Goal: Find specific page/section: Find specific page/section

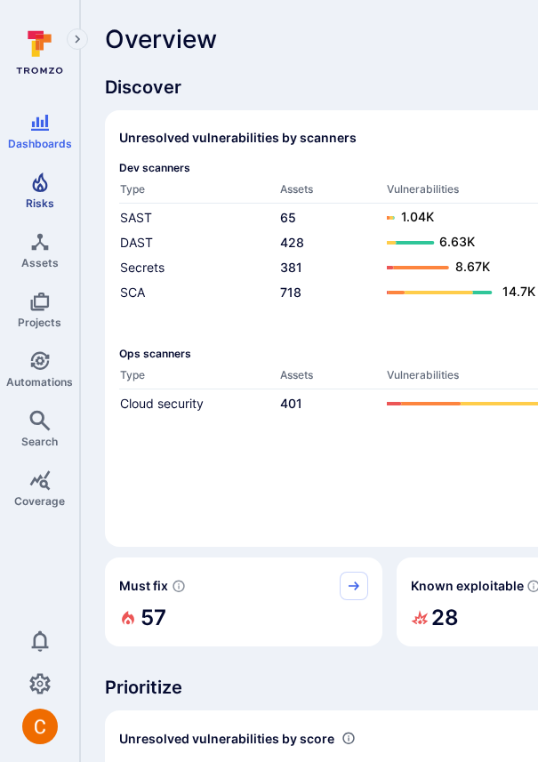
click at [45, 173] on icon "Risks" at bounding box center [39, 182] width 21 height 21
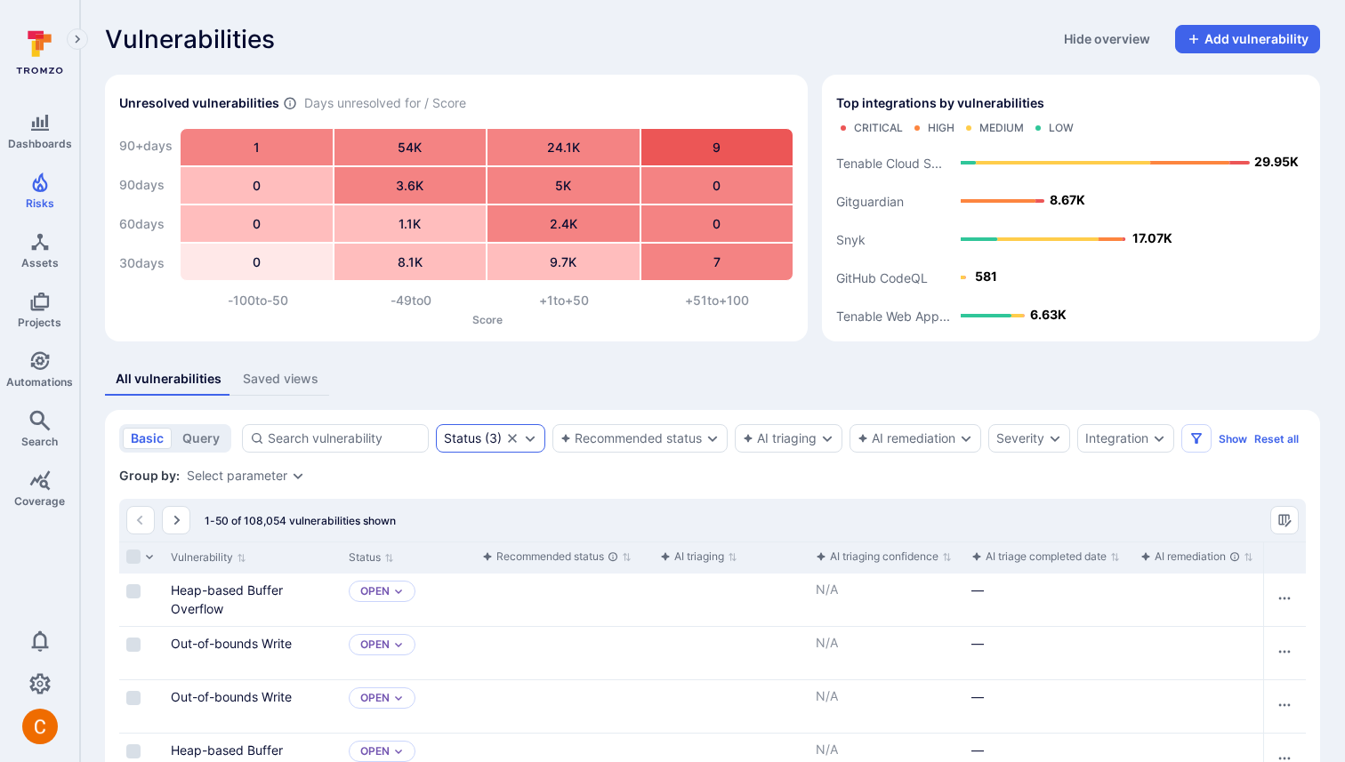
click at [511, 437] on icon "Clear selection" at bounding box center [512, 438] width 9 height 9
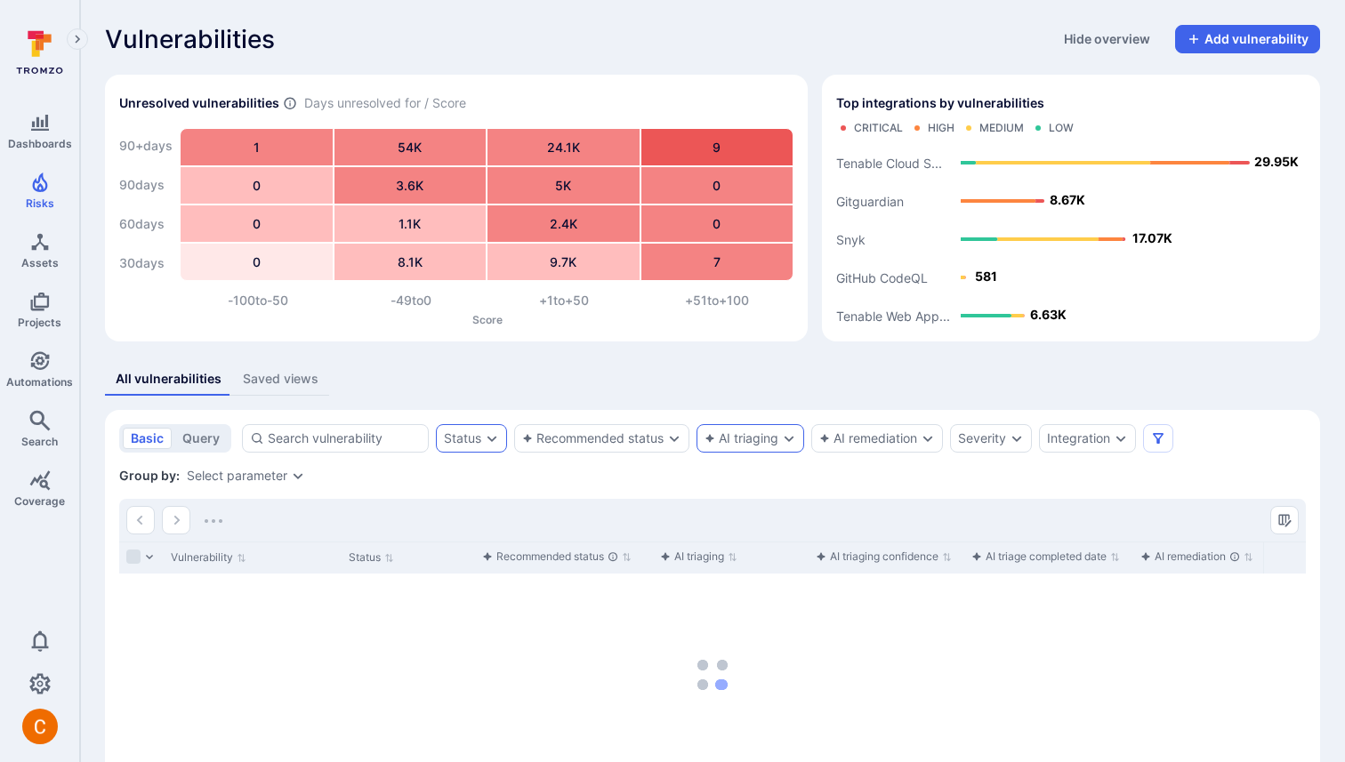
click at [537, 440] on div "AI triaging" at bounding box center [742, 438] width 74 height 14
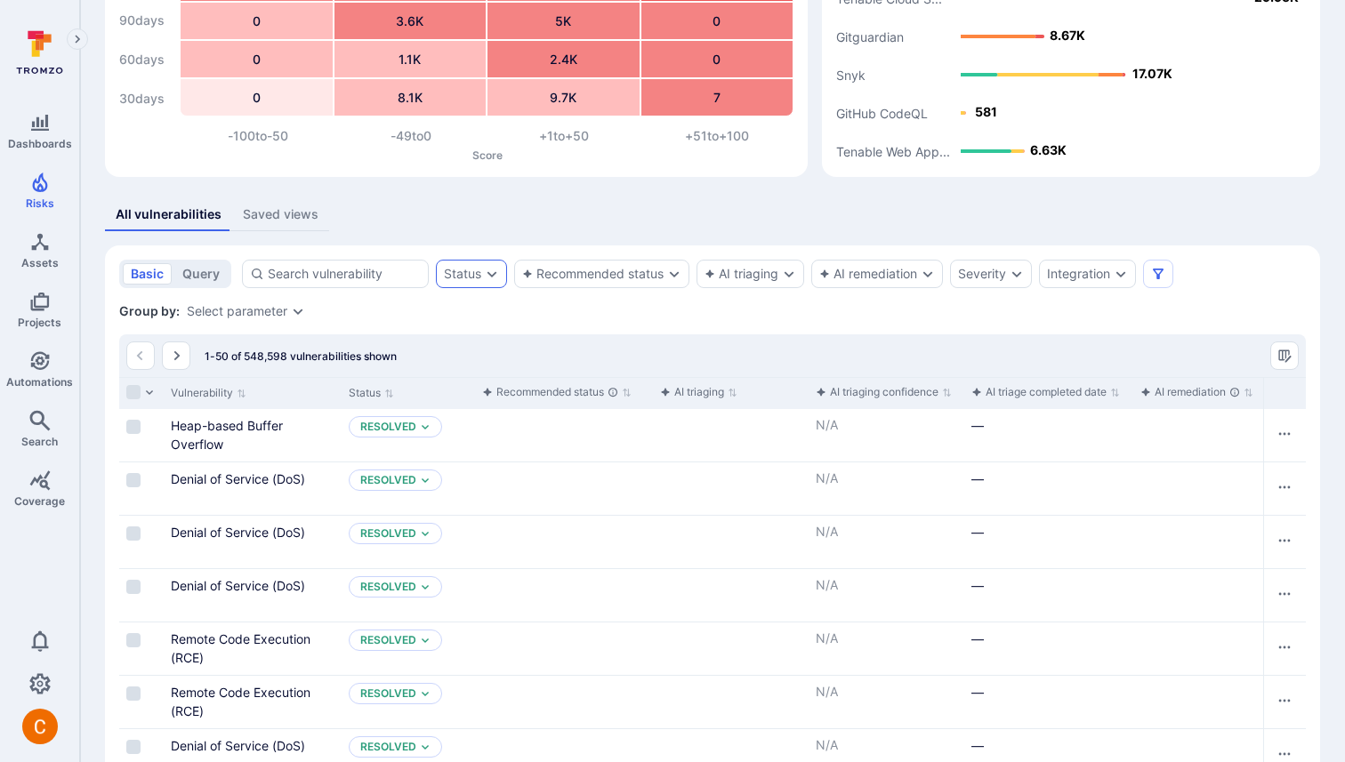
scroll to position [169, 0]
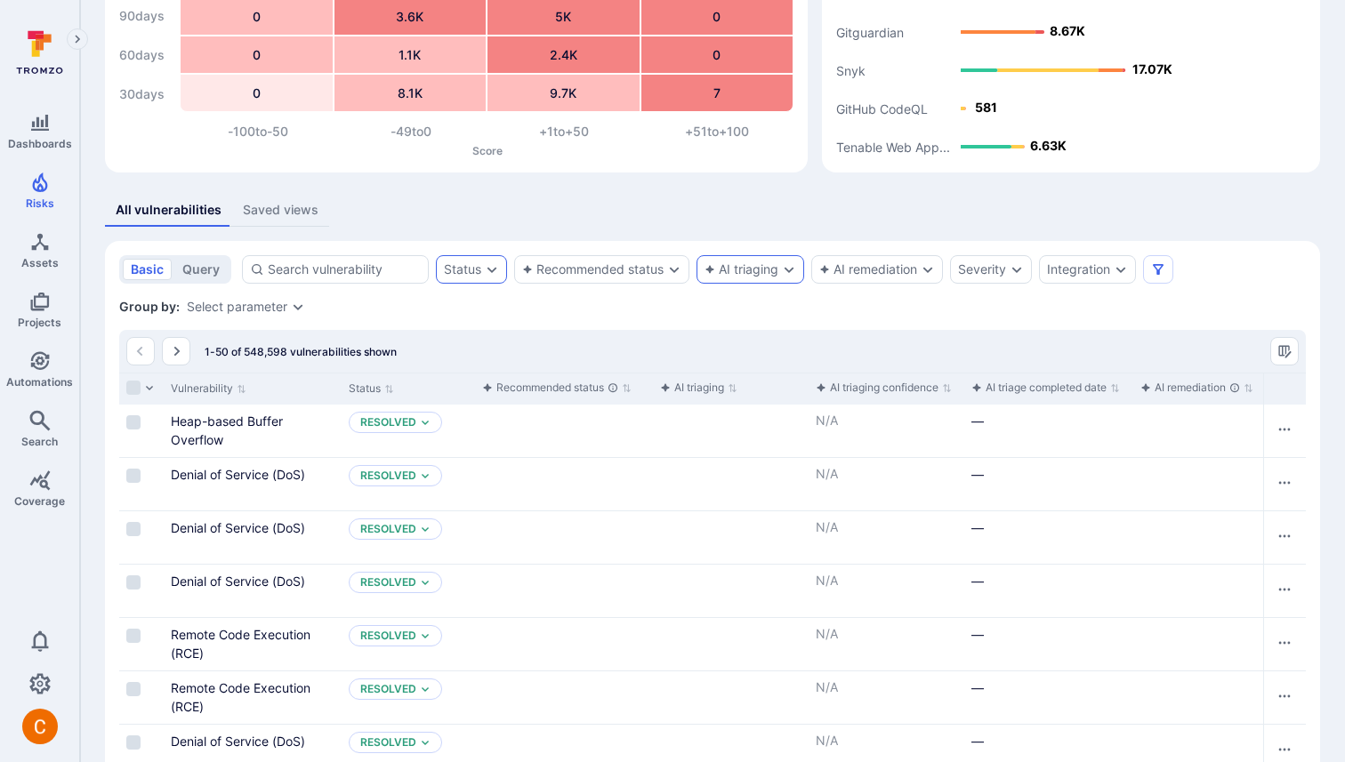
click at [537, 272] on div "AI triaging" at bounding box center [742, 269] width 74 height 14
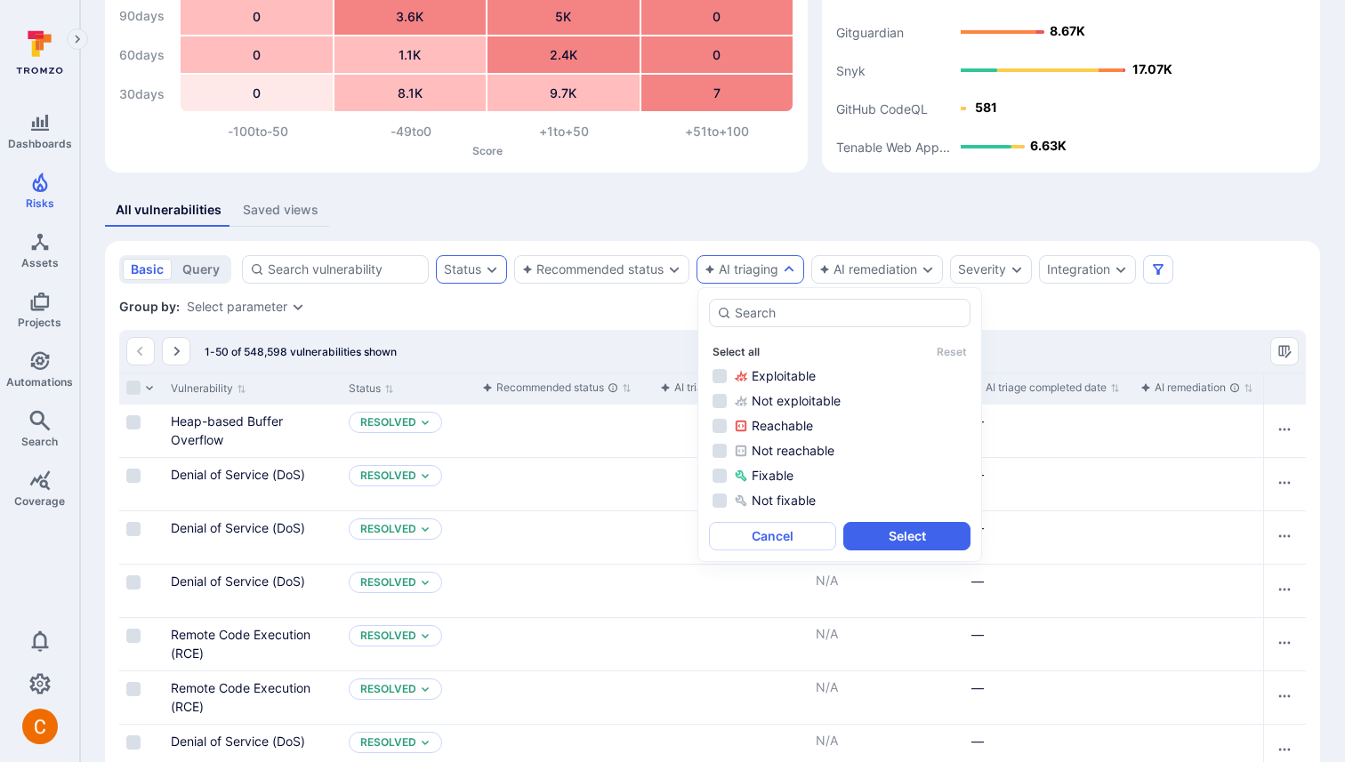
click at [537, 351] on button "Select all" at bounding box center [736, 351] width 47 height 13
click at [537, 525] on button "Select" at bounding box center [906, 536] width 127 height 28
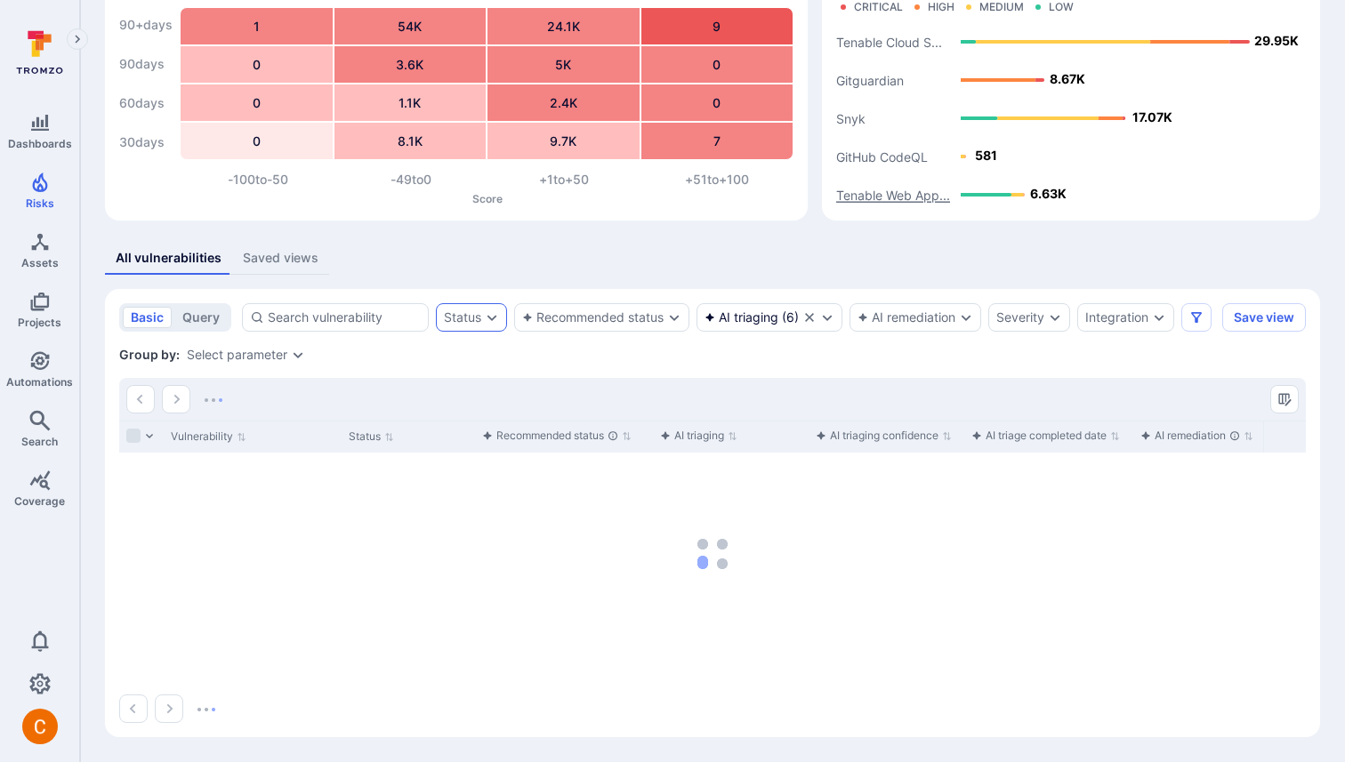
scroll to position [85, 0]
